Goal: Task Accomplishment & Management: Manage account settings

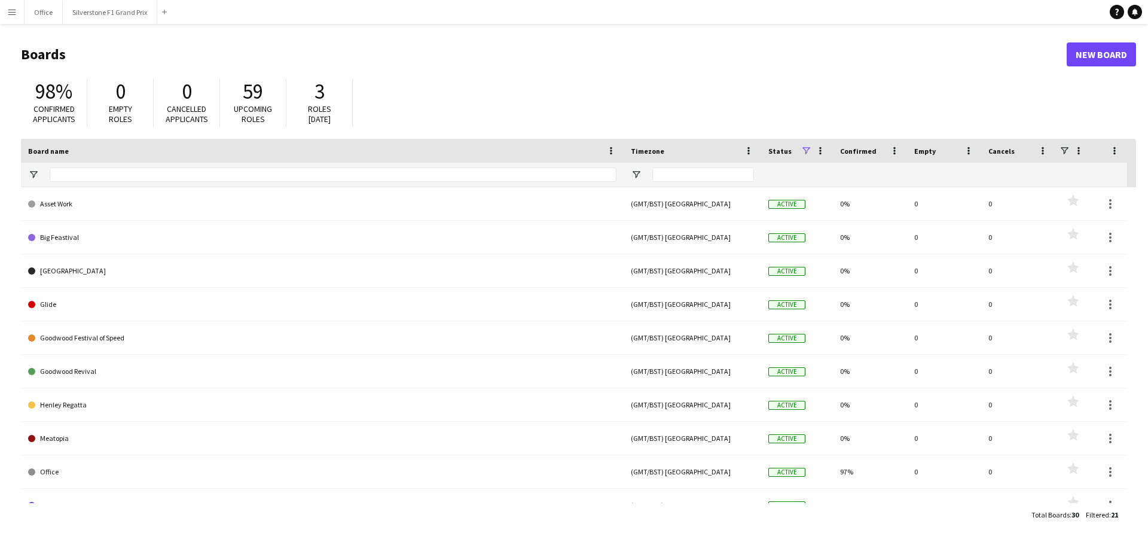
click at [5, 11] on button "Menu" at bounding box center [12, 12] width 24 height 24
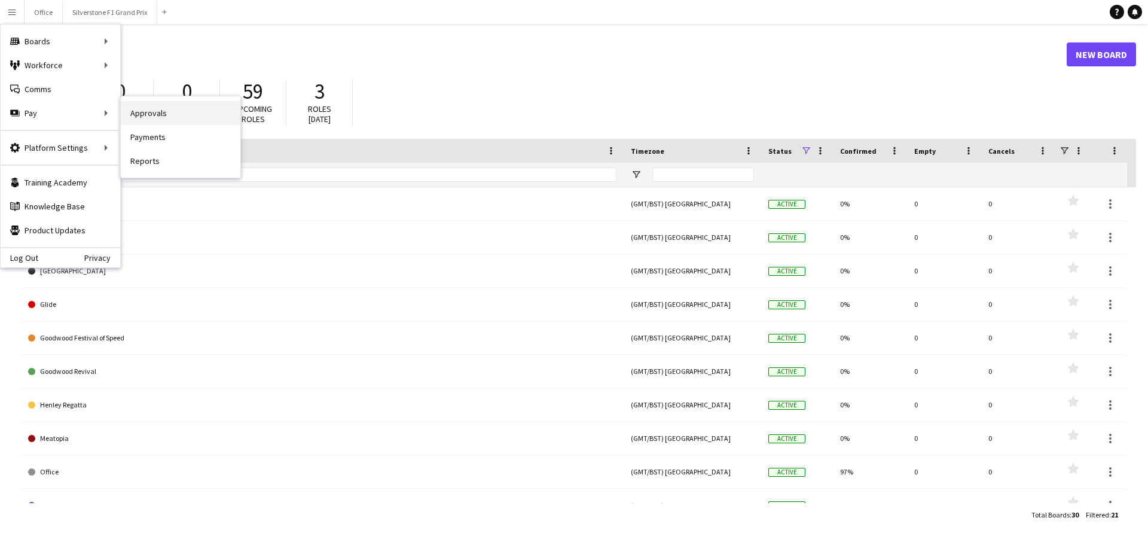
click at [145, 115] on link "Approvals" at bounding box center [181, 113] width 120 height 24
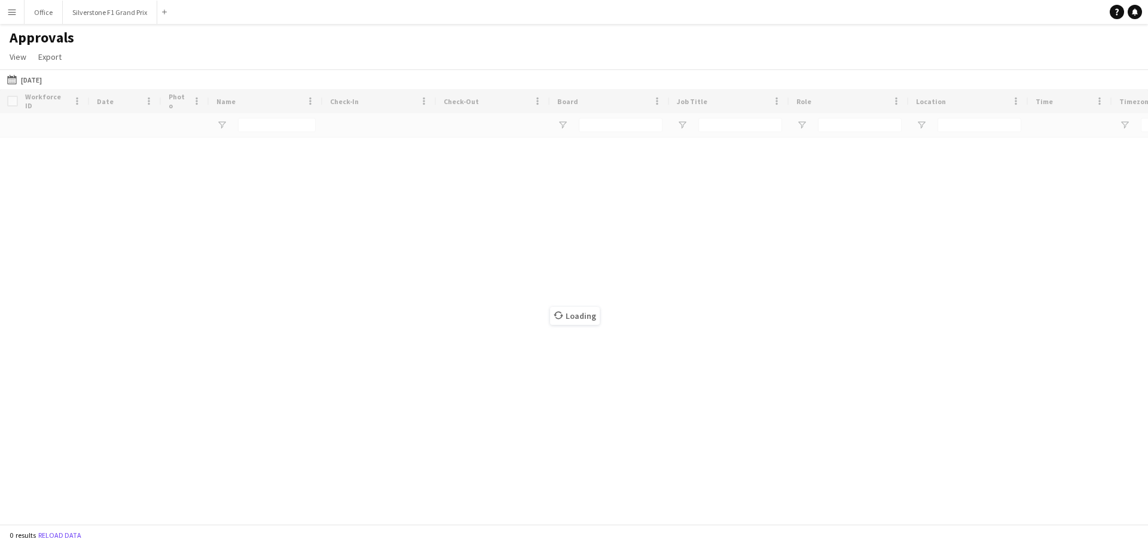
type input "**********"
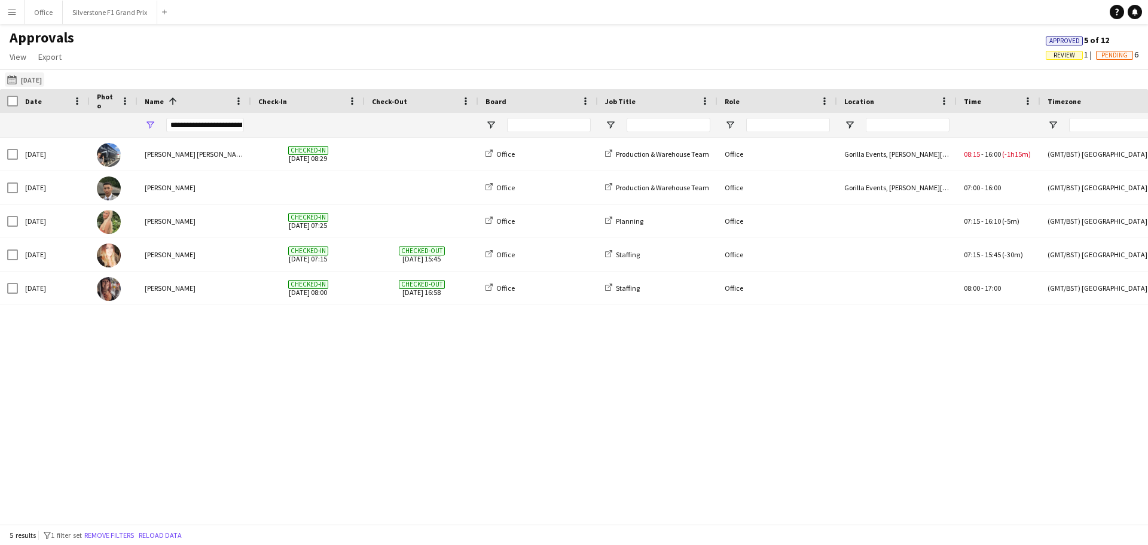
click at [39, 75] on button "[DATE] [DATE]" at bounding box center [24, 79] width 39 height 14
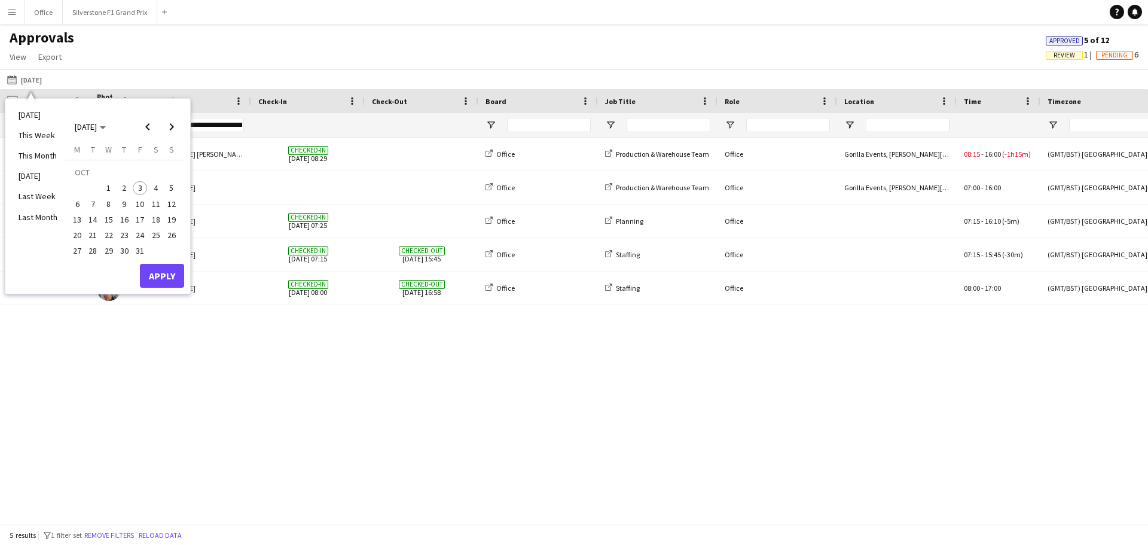
click at [134, 188] on span "3" at bounding box center [140, 188] width 14 height 14
click at [169, 272] on button "Apply" at bounding box center [162, 276] width 44 height 24
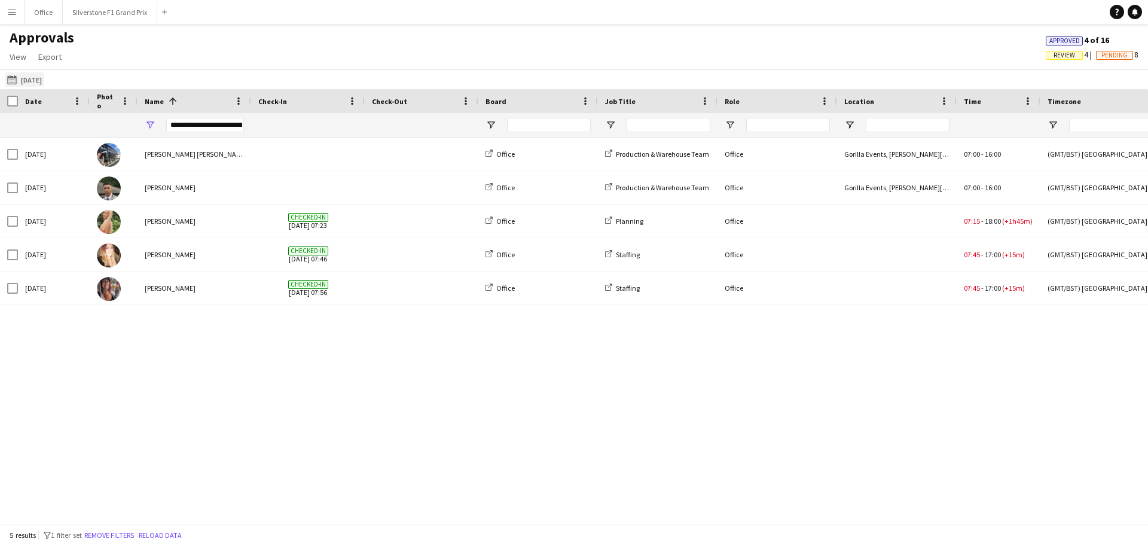
click at [35, 80] on button "[DATE] [DATE]" at bounding box center [24, 79] width 39 height 14
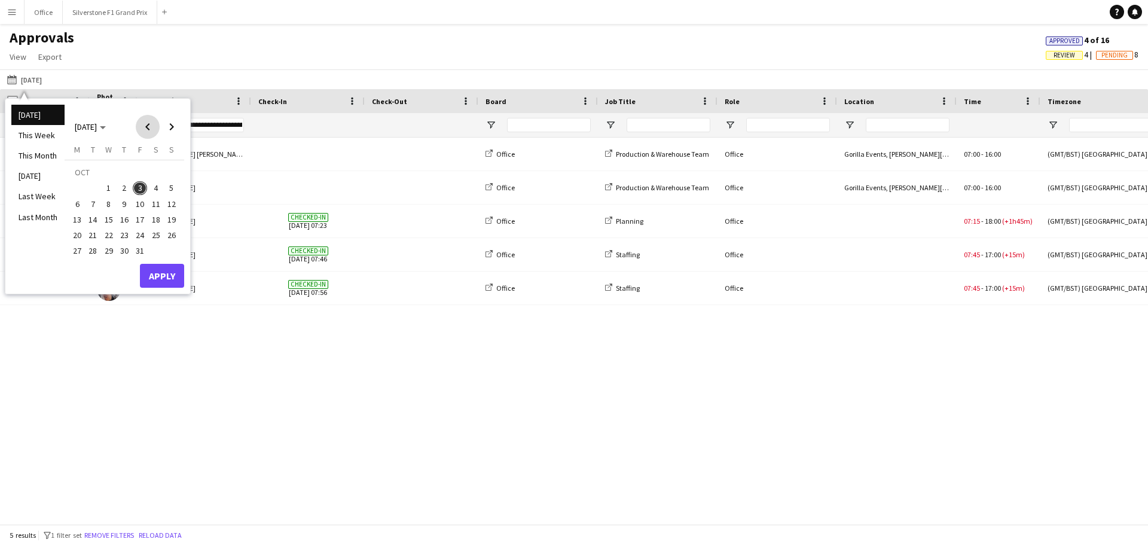
click at [153, 128] on span "Previous month" at bounding box center [148, 127] width 24 height 24
click at [98, 188] on span "2" at bounding box center [93, 188] width 14 height 14
click at [137, 187] on span "5" at bounding box center [140, 188] width 14 height 14
click at [151, 269] on button "Apply" at bounding box center [162, 276] width 44 height 24
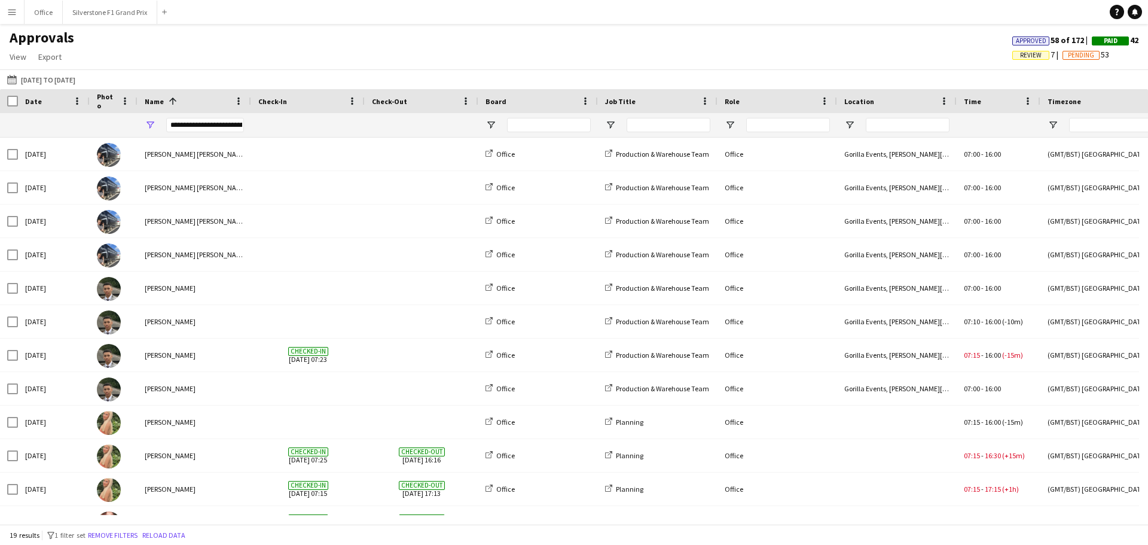
click at [184, 129] on div "**********" at bounding box center [205, 125] width 78 height 14
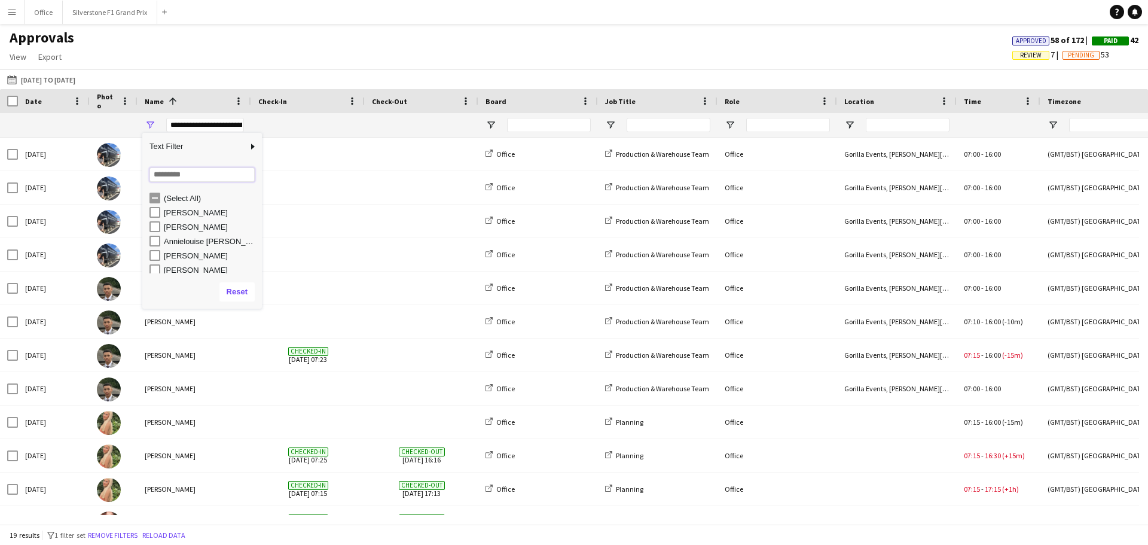
click at [187, 173] on input "Search filter values" at bounding box center [201, 174] width 105 height 14
type input "**"
type input "**********"
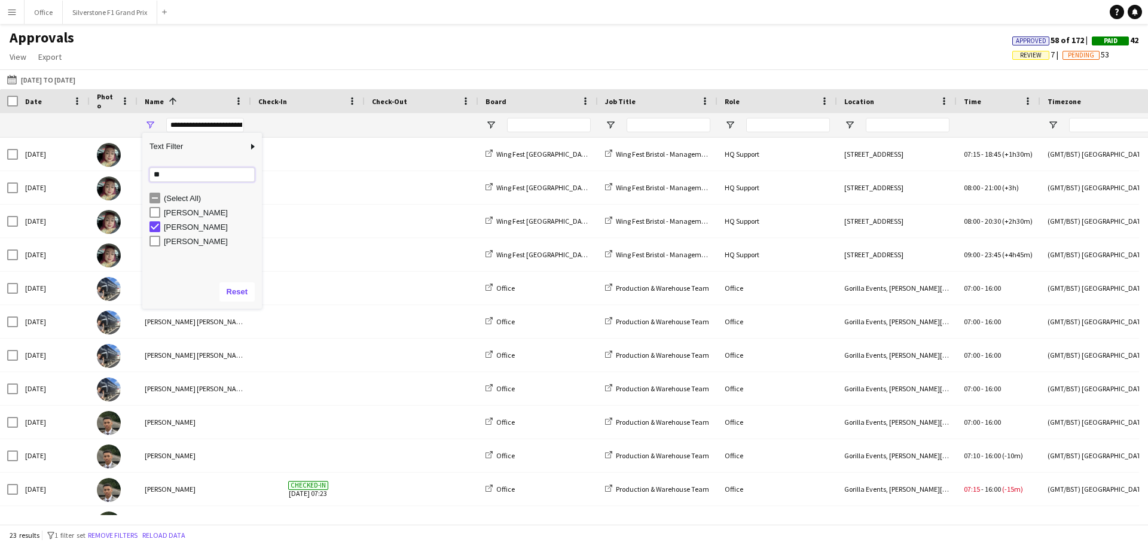
click at [188, 179] on input "**" at bounding box center [201, 174] width 105 height 14
type input "*"
click at [270, 77] on div "[DATE] [DATE] to [DATE] [DATE] This Week This Month [DATE] Last Week Last Month…" at bounding box center [574, 79] width 1148 height 20
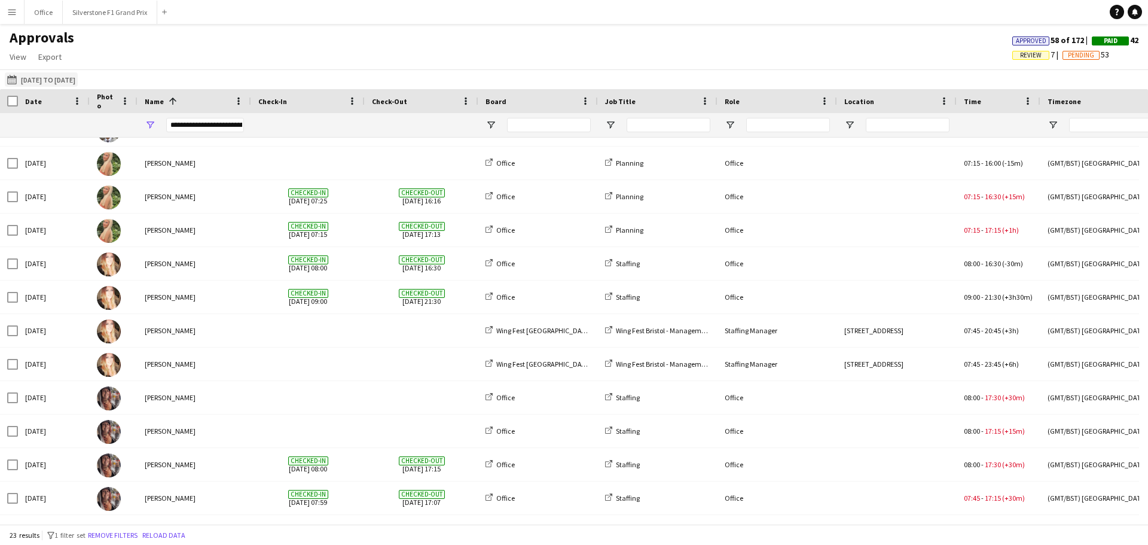
click at [78, 73] on button "[DATE] [DATE] to [DATE]" at bounding box center [41, 79] width 73 height 14
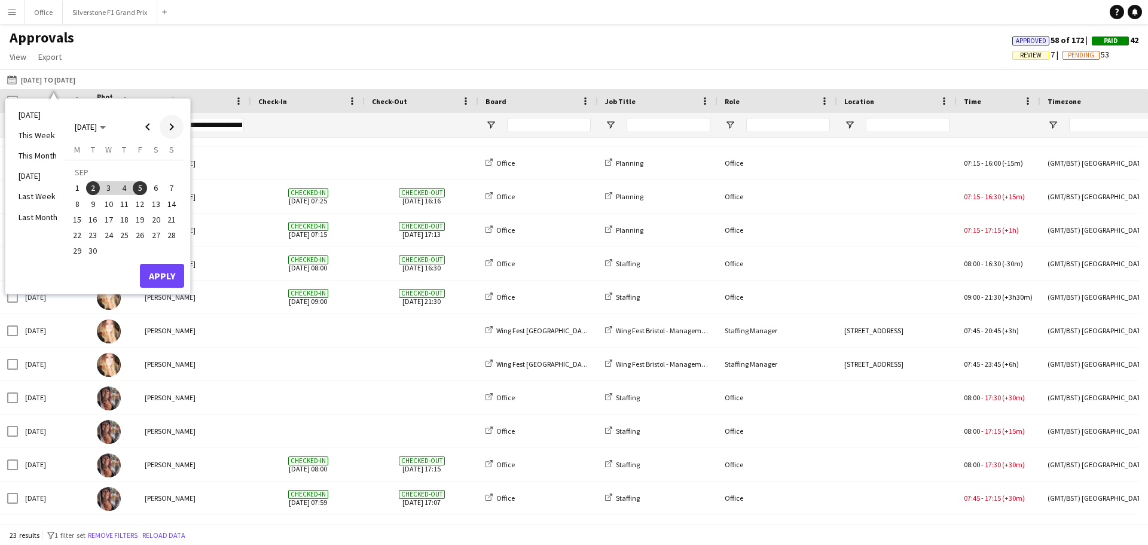
click at [171, 130] on span "Next month" at bounding box center [172, 127] width 24 height 24
click at [152, 129] on span "Previous month" at bounding box center [148, 127] width 24 height 24
click at [96, 246] on span "30" at bounding box center [93, 251] width 14 height 14
click at [171, 121] on span "Next month" at bounding box center [172, 127] width 24 height 24
click at [142, 188] on span "3" at bounding box center [140, 188] width 14 height 14
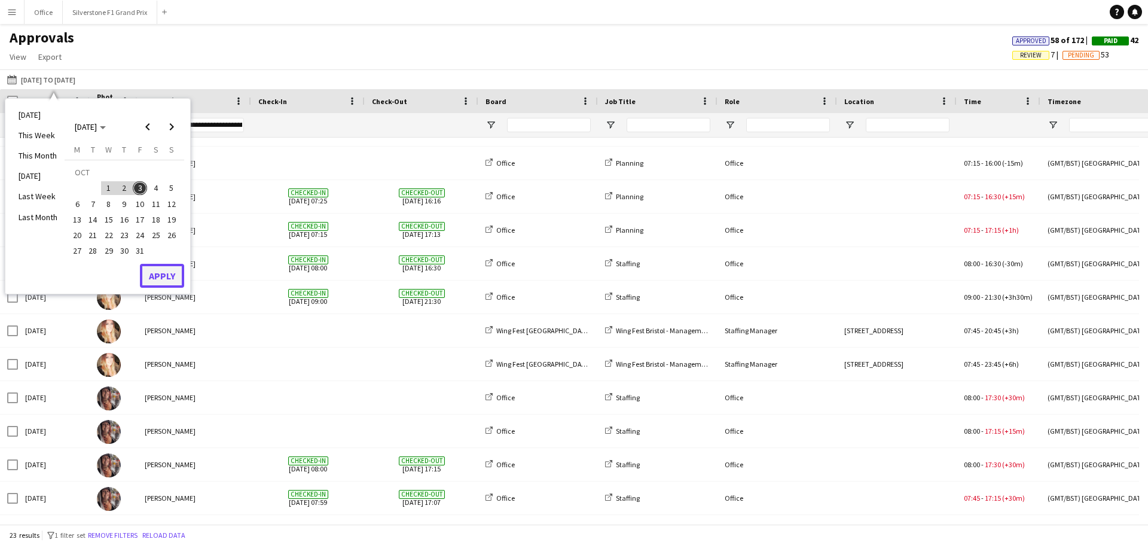
click at [163, 276] on button "Apply" at bounding box center [162, 276] width 44 height 24
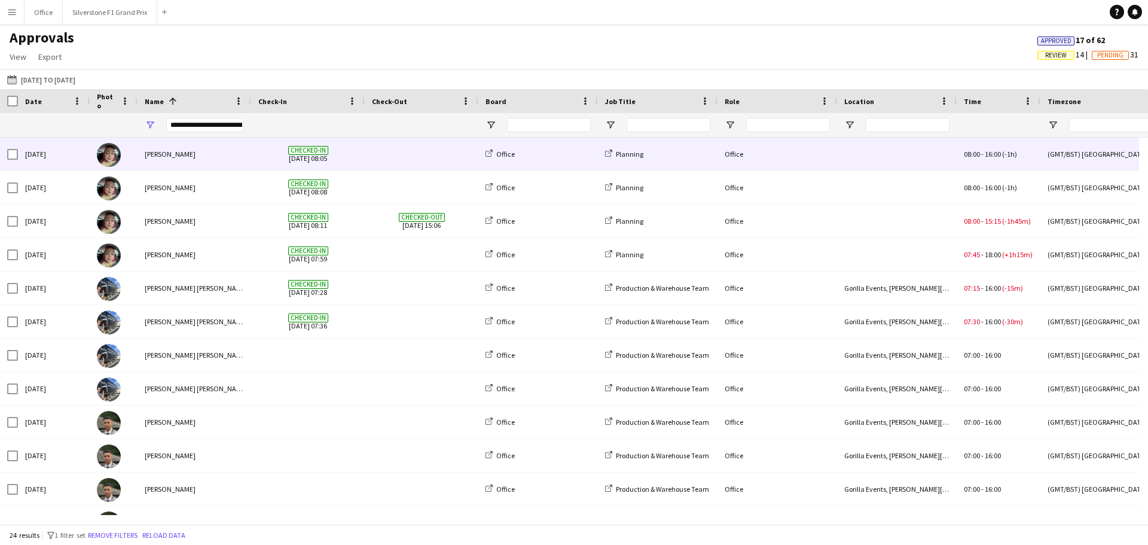
click at [414, 160] on span at bounding box center [421, 154] width 99 height 33
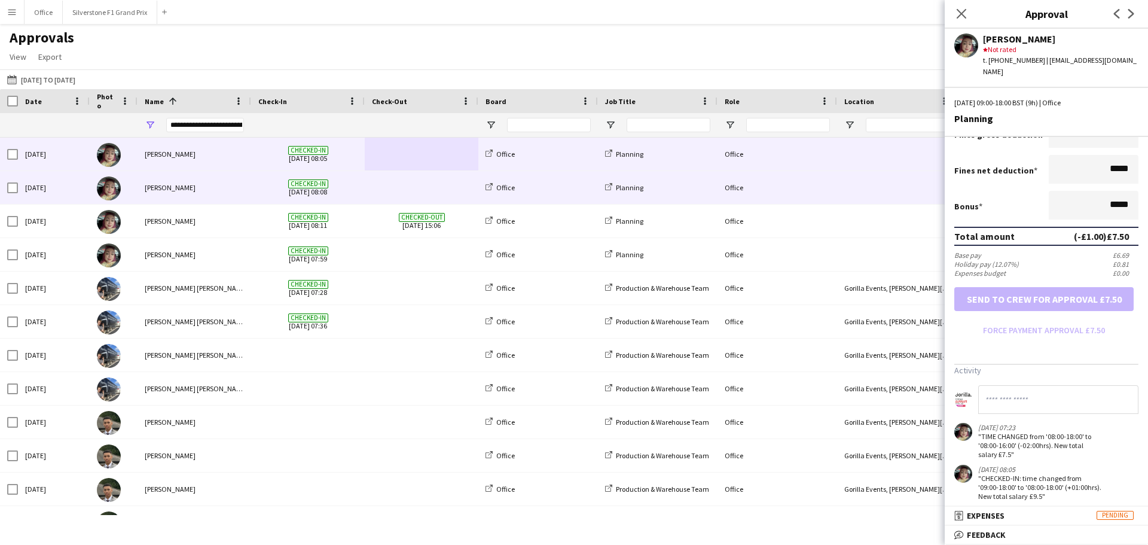
drag, startPoint x: 403, startPoint y: 184, endPoint x: 397, endPoint y: 186, distance: 6.4
click at [403, 184] on span at bounding box center [421, 187] width 99 height 33
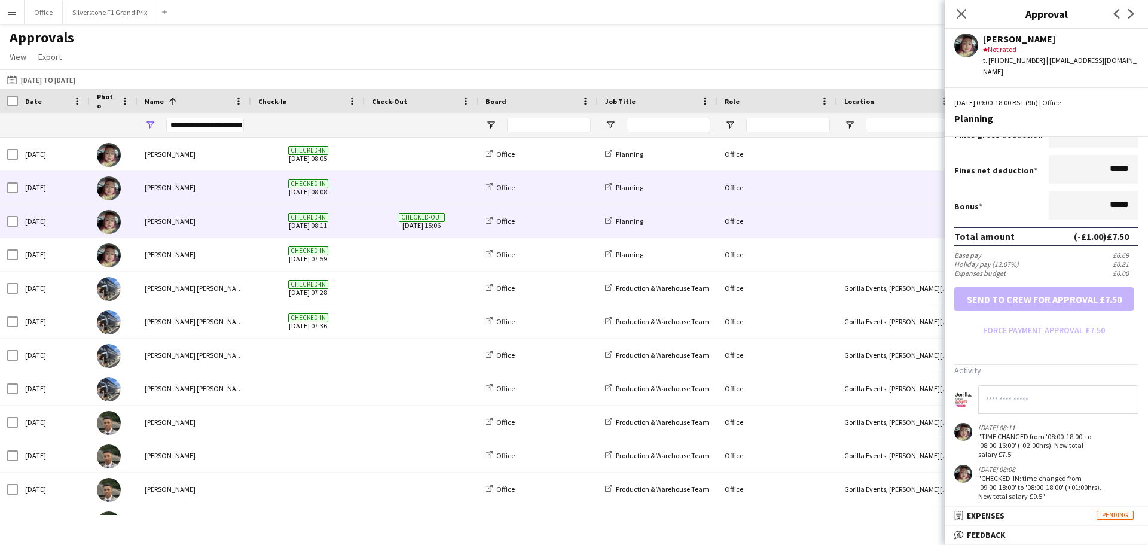
click at [356, 213] on span "Checked-in [DATE] 08:11" at bounding box center [307, 220] width 99 height 33
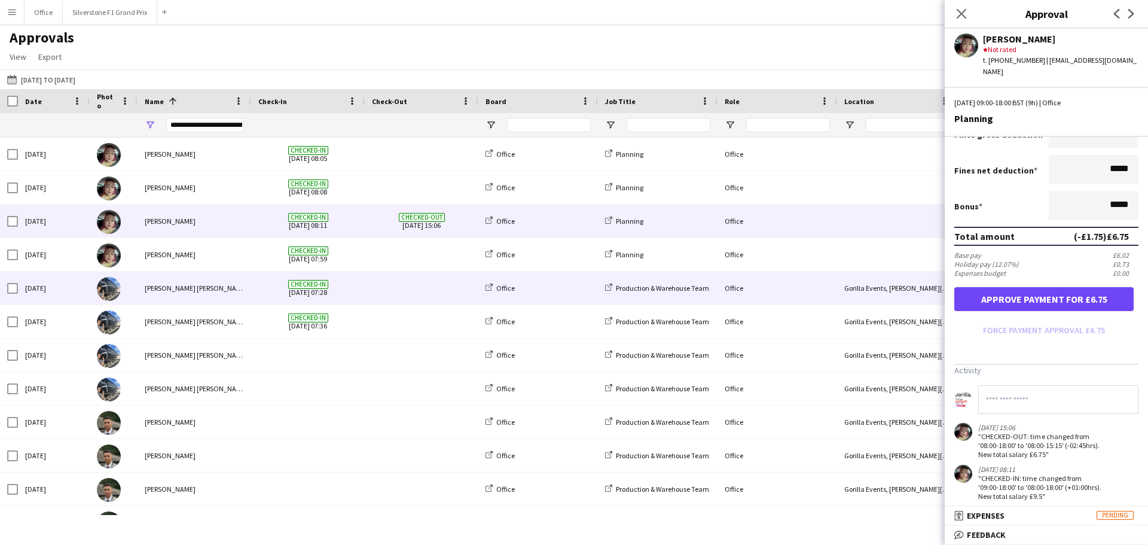
click at [421, 262] on span at bounding box center [421, 254] width 99 height 33
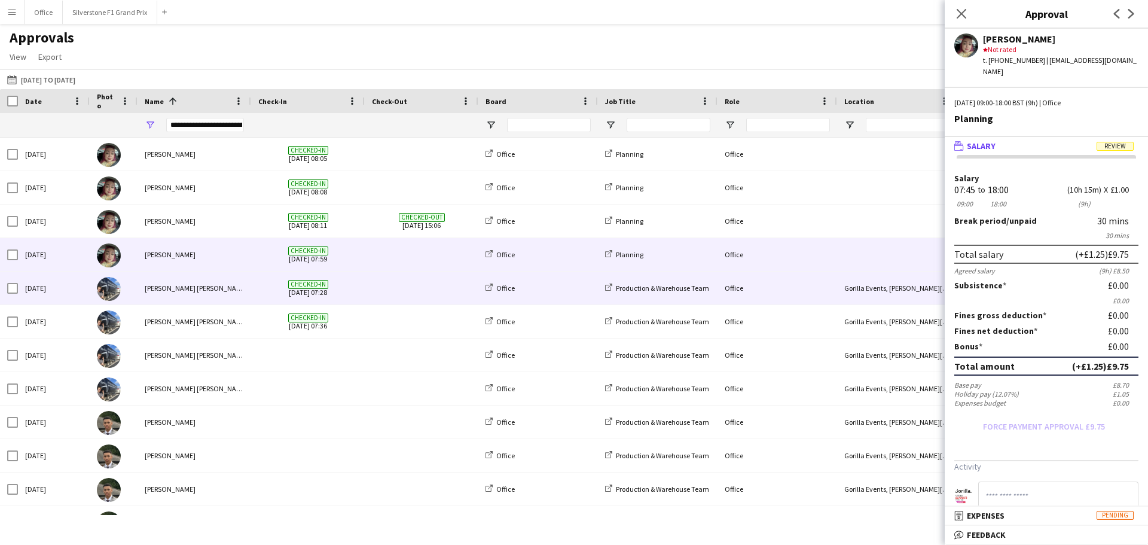
click at [421, 289] on span at bounding box center [421, 287] width 99 height 33
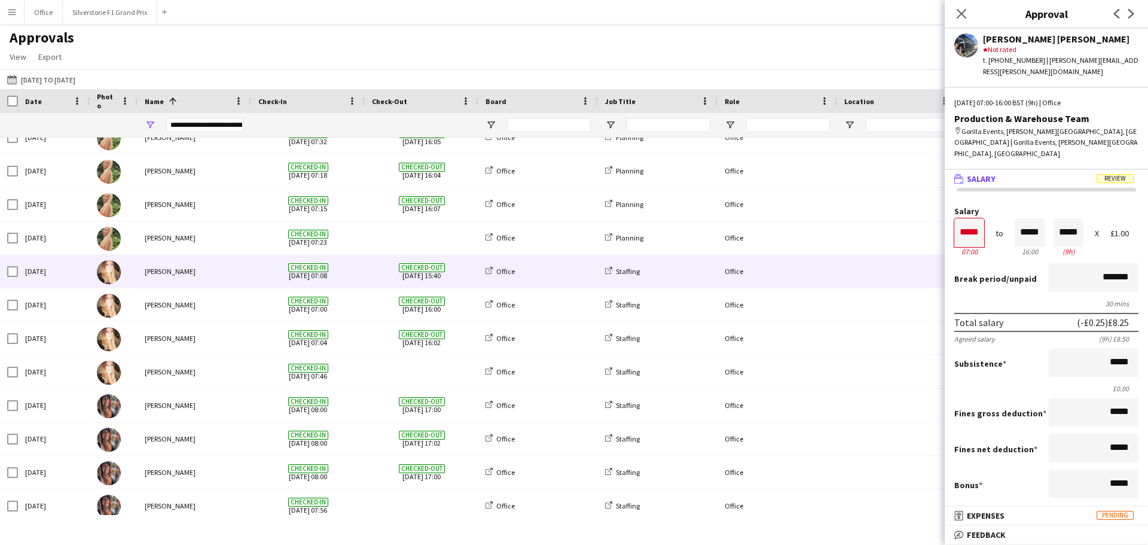
scroll to position [426, 0]
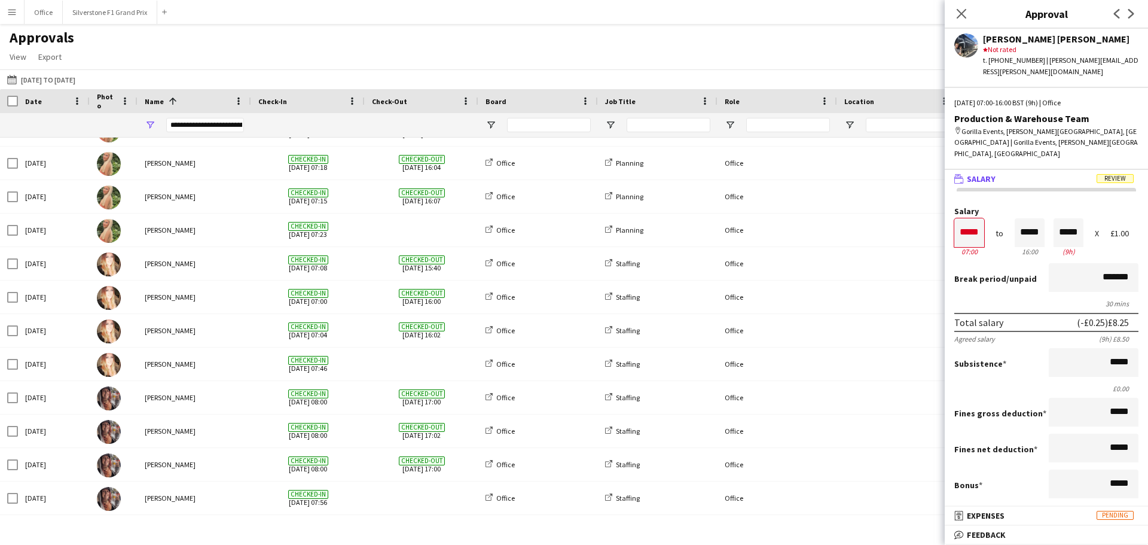
click at [188, 124] on div "**********" at bounding box center [205, 125] width 78 height 14
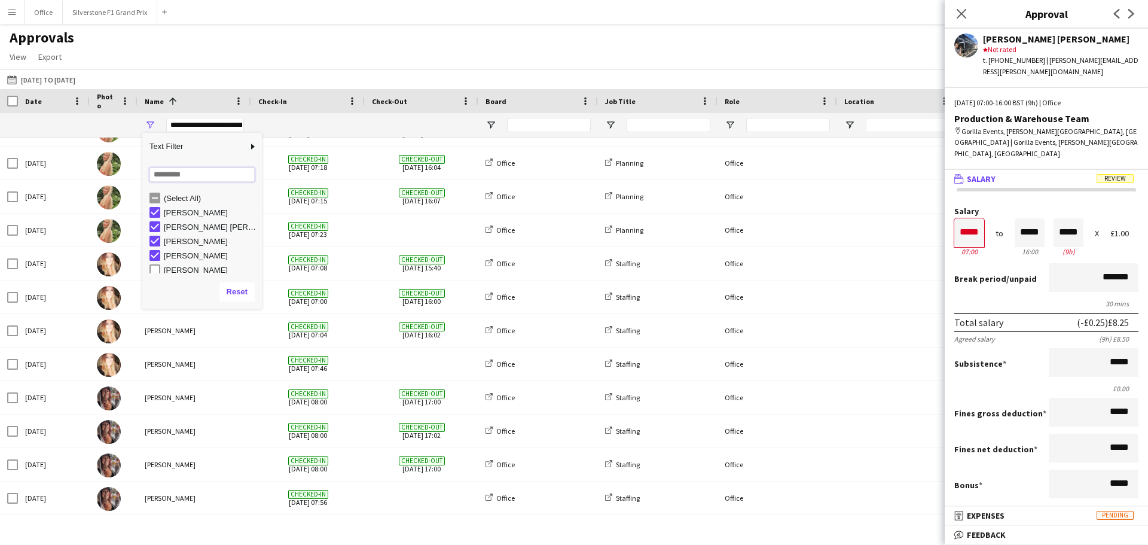
click at [188, 178] on input "Search filter values" at bounding box center [201, 174] width 105 height 14
type input "*"
click at [161, 213] on div "[PERSON_NAME]" at bounding box center [205, 212] width 112 height 14
type input "**********"
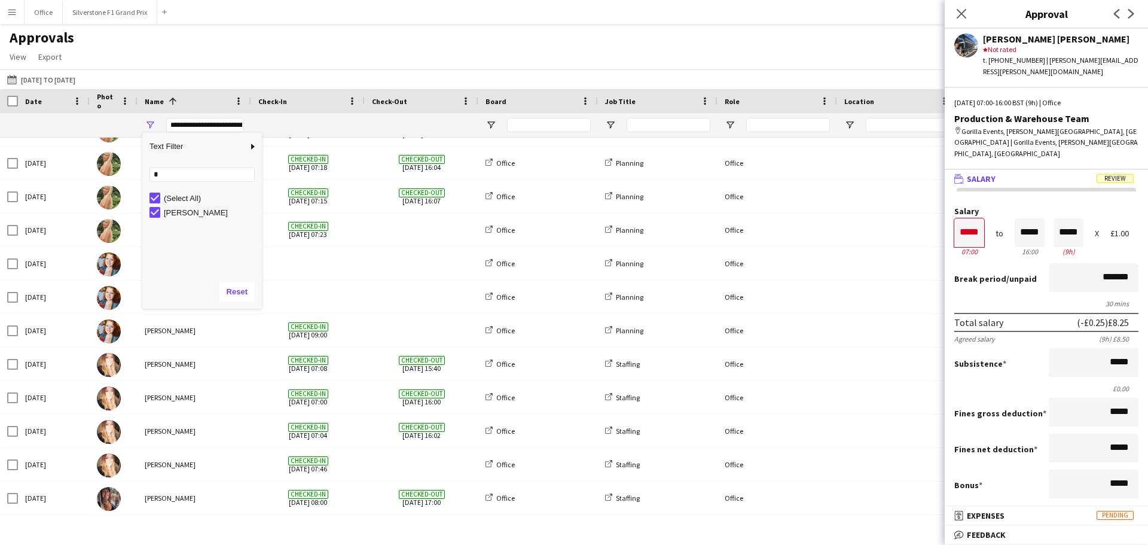
click at [327, 77] on div "[DATE] [DATE] to [DATE] [DATE] This Week This Month [DATE] Last Week Last Month…" at bounding box center [574, 79] width 1148 height 20
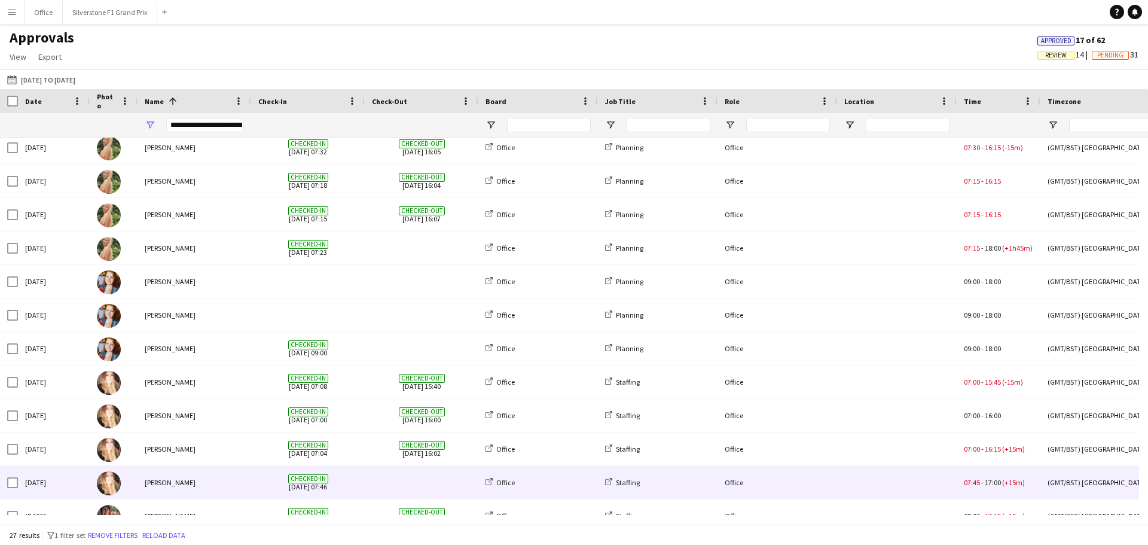
scroll to position [288, 0]
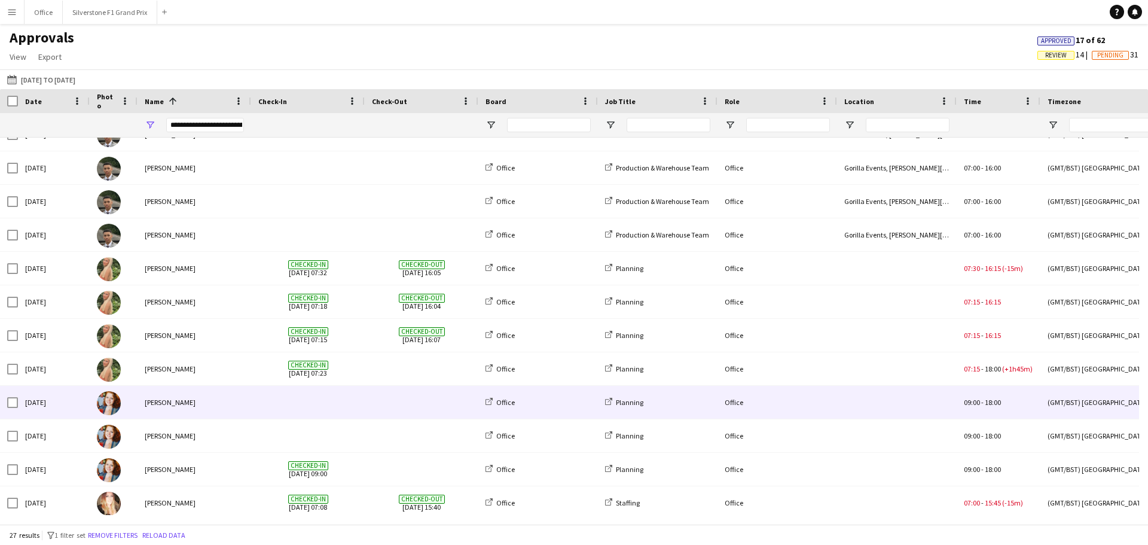
click at [280, 404] on span at bounding box center [307, 402] width 99 height 33
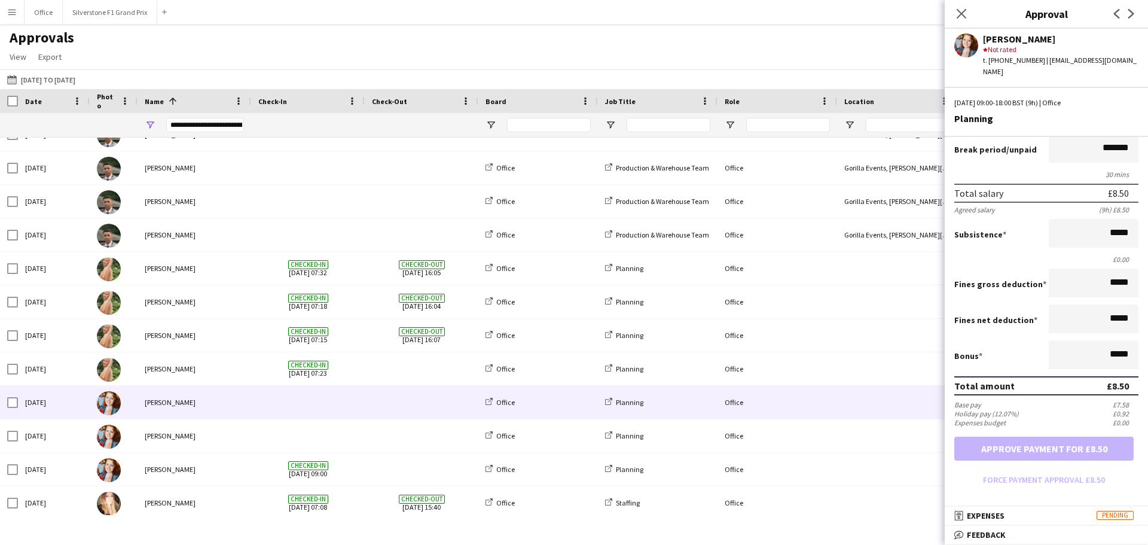
scroll to position [162, 0]
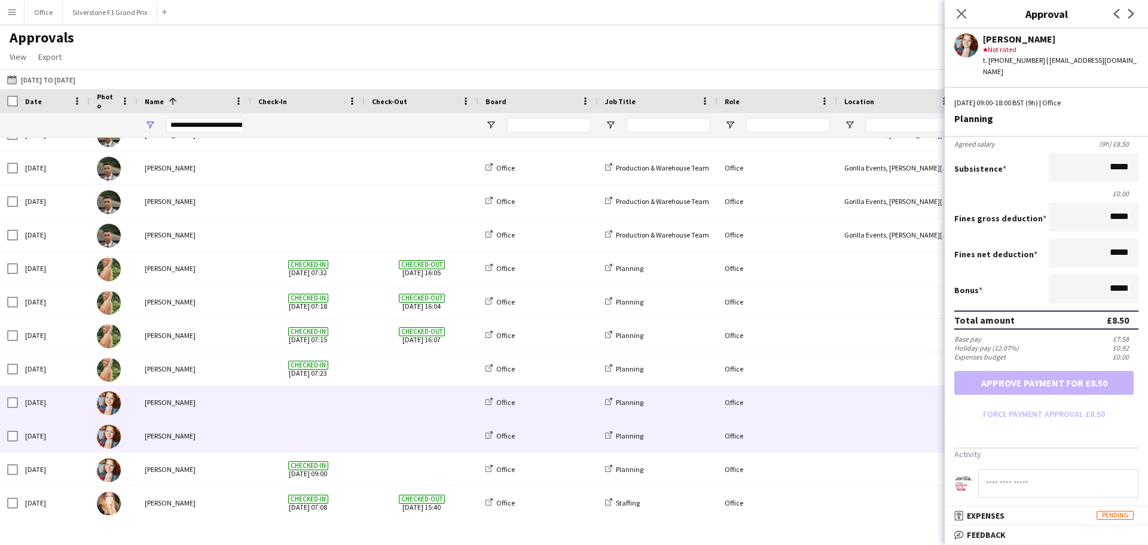
click at [350, 426] on span at bounding box center [307, 435] width 99 height 33
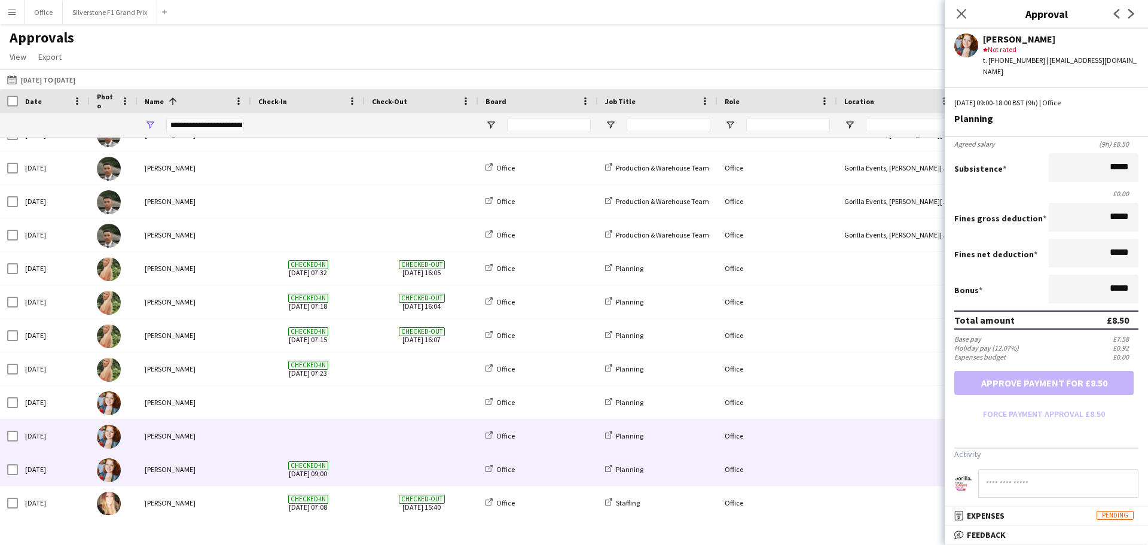
click at [355, 462] on span "Checked-in [DATE] 09:00" at bounding box center [307, 469] width 99 height 33
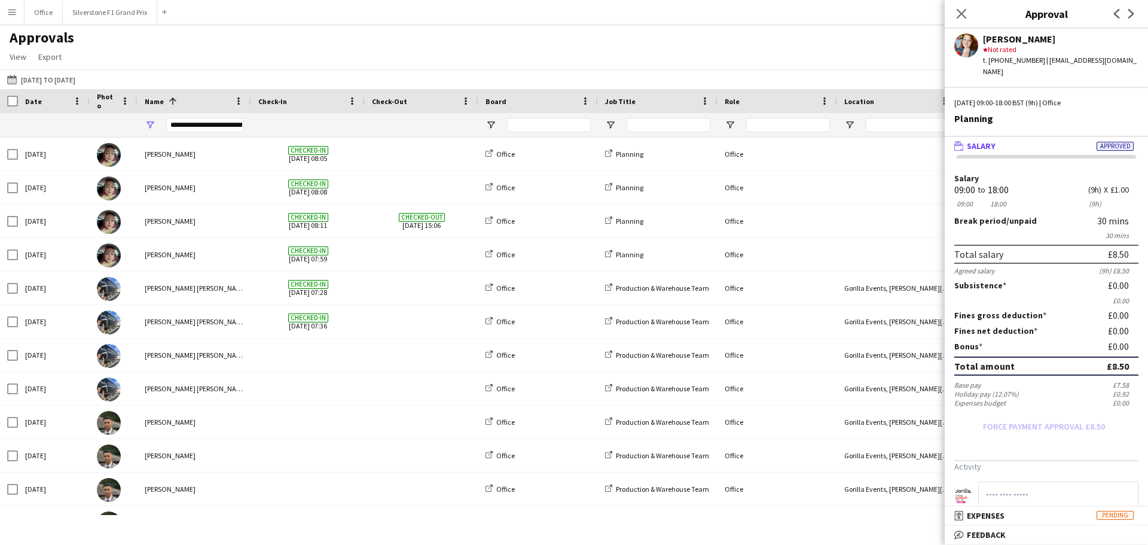
scroll to position [0, 0]
